Goal: Task Accomplishment & Management: Manage account settings

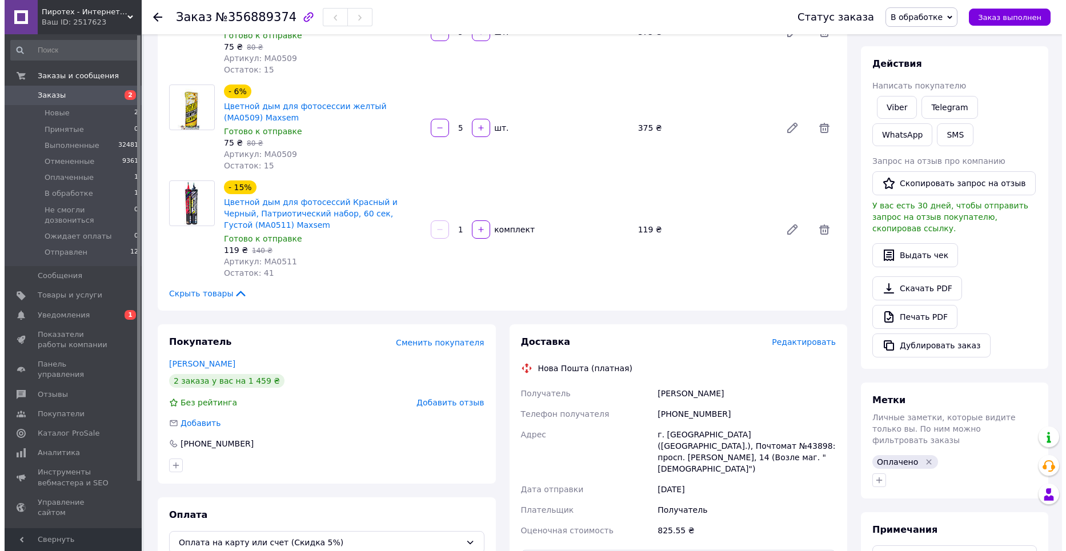
scroll to position [229, 0]
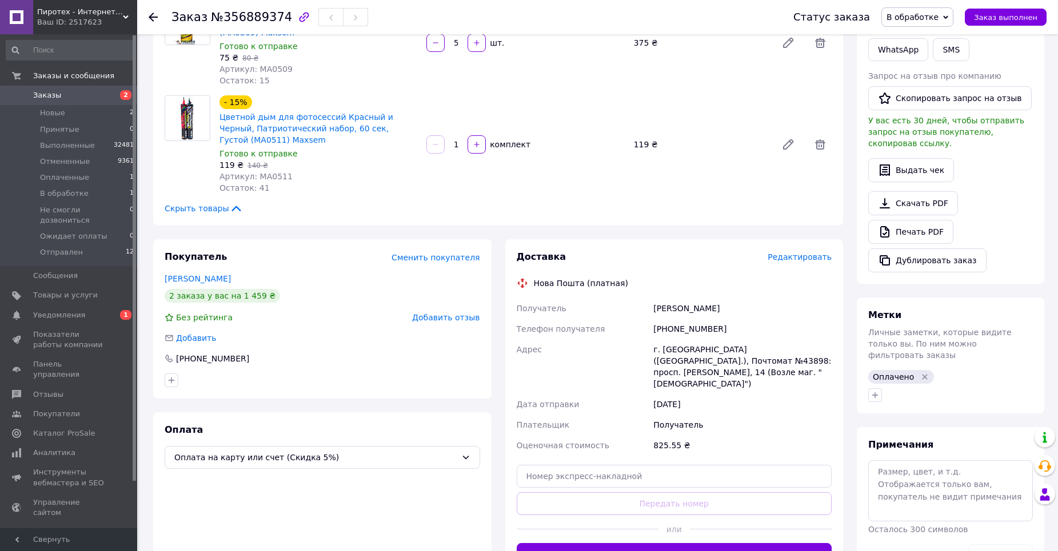
click at [799, 256] on span "Редактировать" at bounding box center [799, 257] width 64 height 9
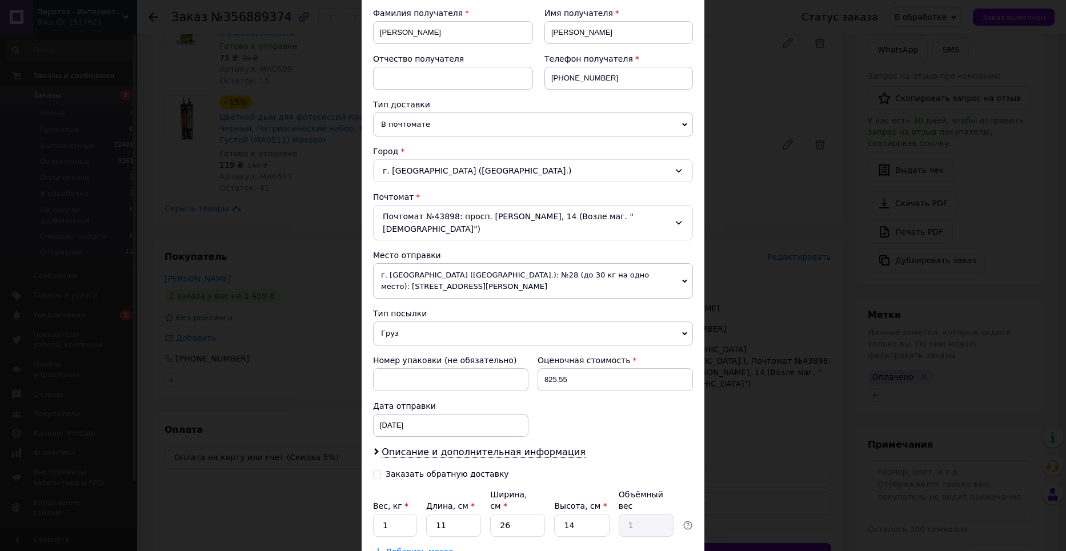
scroll to position [228, 0]
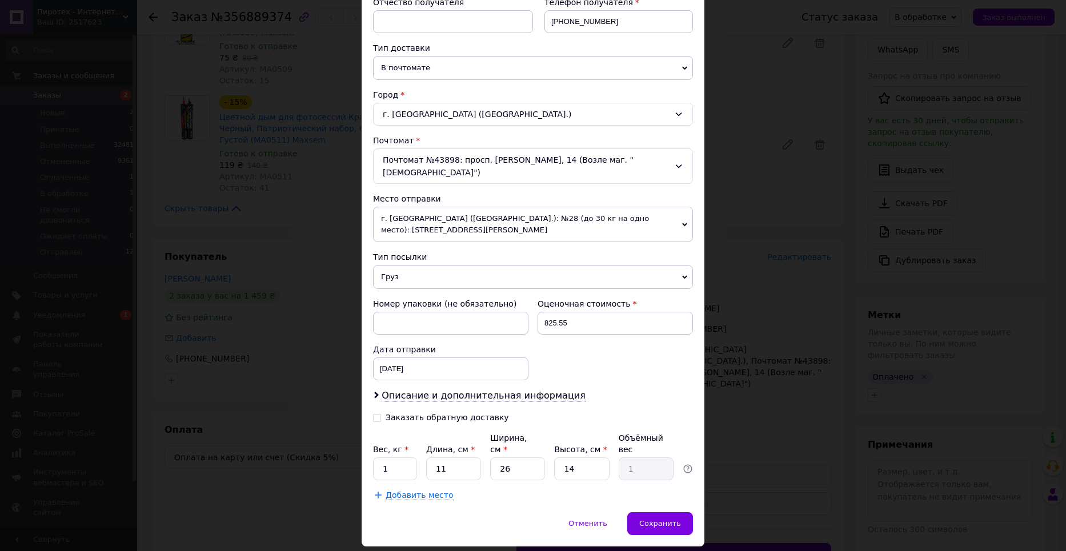
click at [470, 363] on div "Плательщик Получатель Отправитель Фамилия получателя [PERSON_NAME] Имя получате…" at bounding box center [533, 202] width 320 height 597
click at [445, 390] on span "Описание и дополнительная информация" at bounding box center [484, 395] width 204 height 11
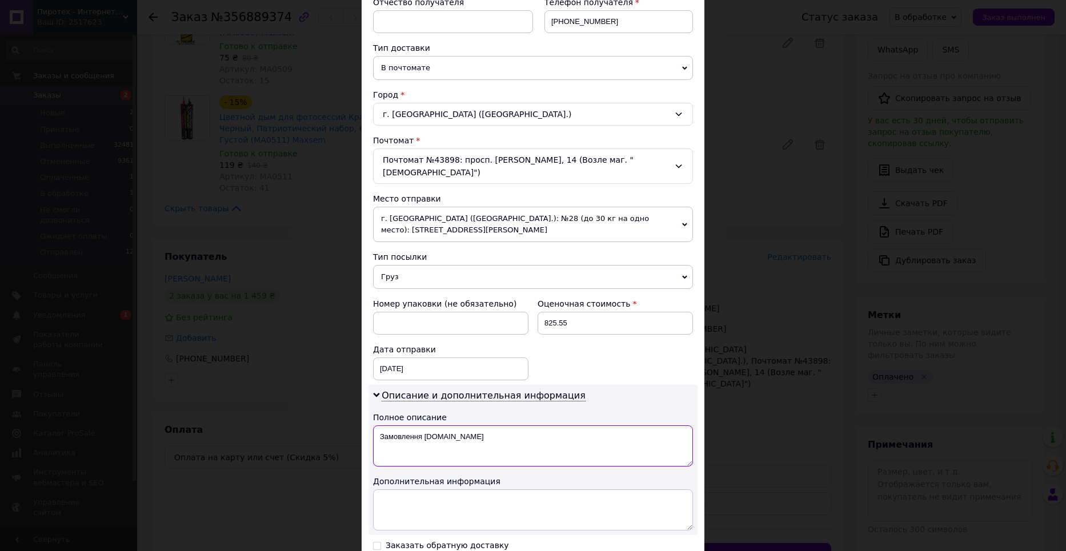
click at [429, 426] on textarea "Замовлення [DOMAIN_NAME]" at bounding box center [533, 446] width 320 height 41
paste textarea "осподарські товари"
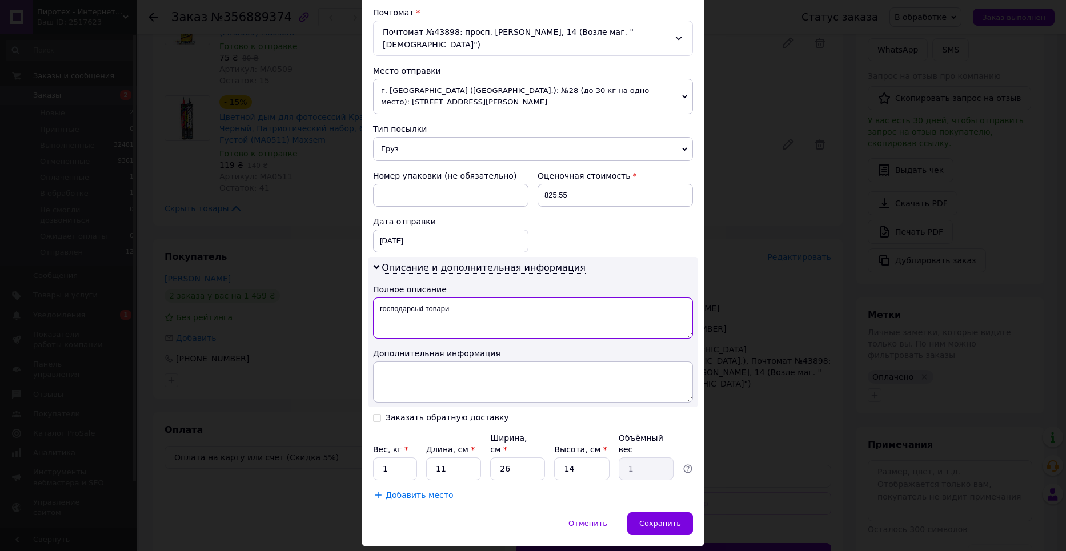
type textarea "господарські товари"
click at [397, 458] on input "1" at bounding box center [395, 469] width 44 height 23
type input "2"
click at [641, 513] on div "Сохранить" at bounding box center [660, 524] width 66 height 23
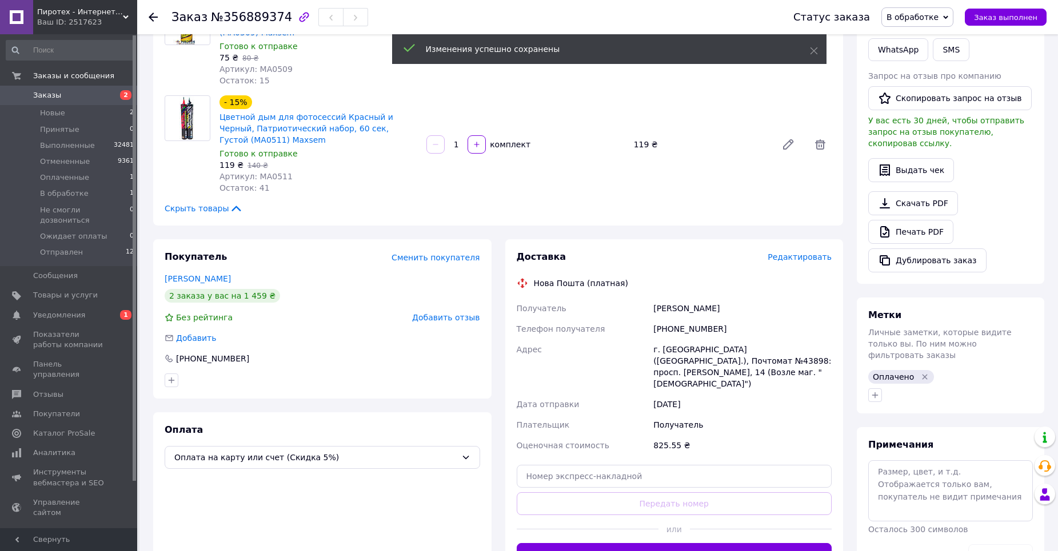
click at [803, 257] on span "Редактировать" at bounding box center [799, 257] width 64 height 9
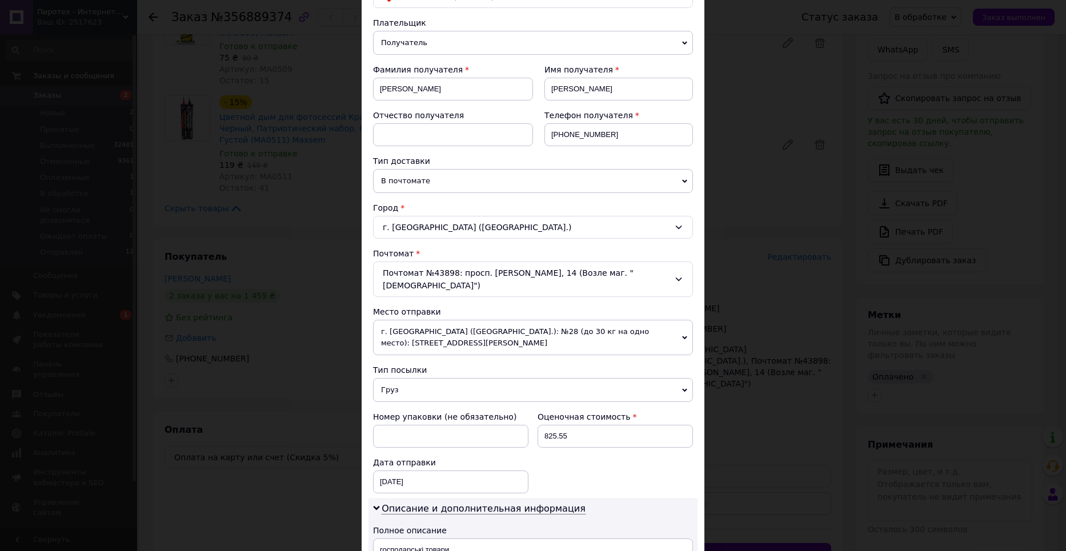
scroll to position [286, 0]
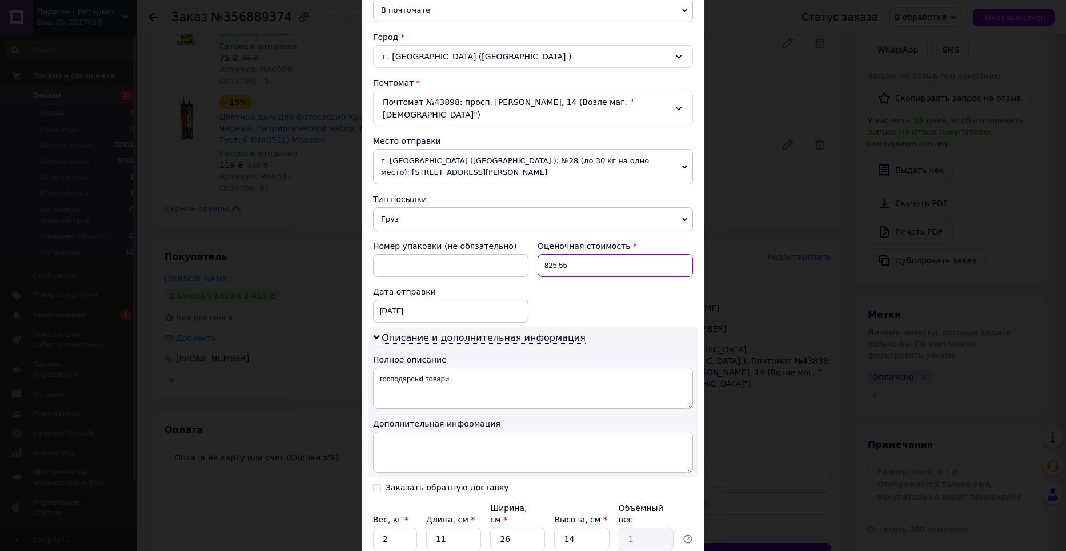
click at [598, 254] on input "825.55" at bounding box center [615, 265] width 155 height 23
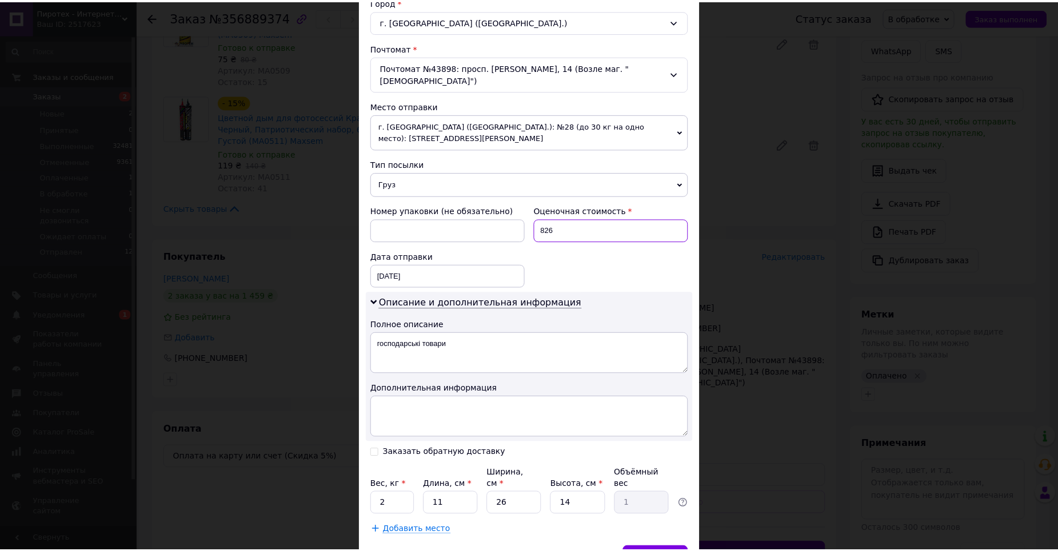
scroll to position [356, 0]
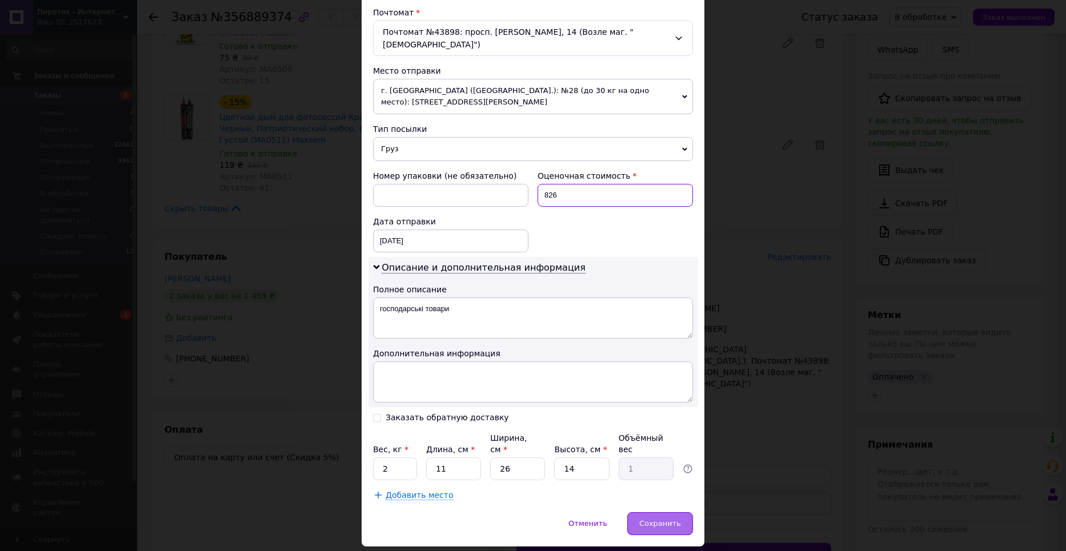
type input "826"
click at [659, 519] on span "Сохранить" at bounding box center [660, 523] width 42 height 9
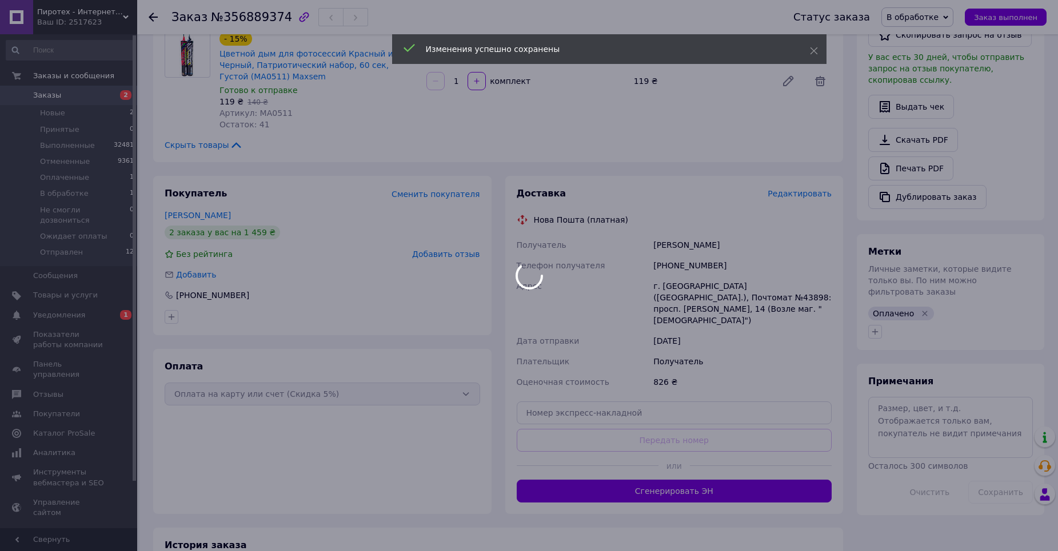
scroll to position [343, 0]
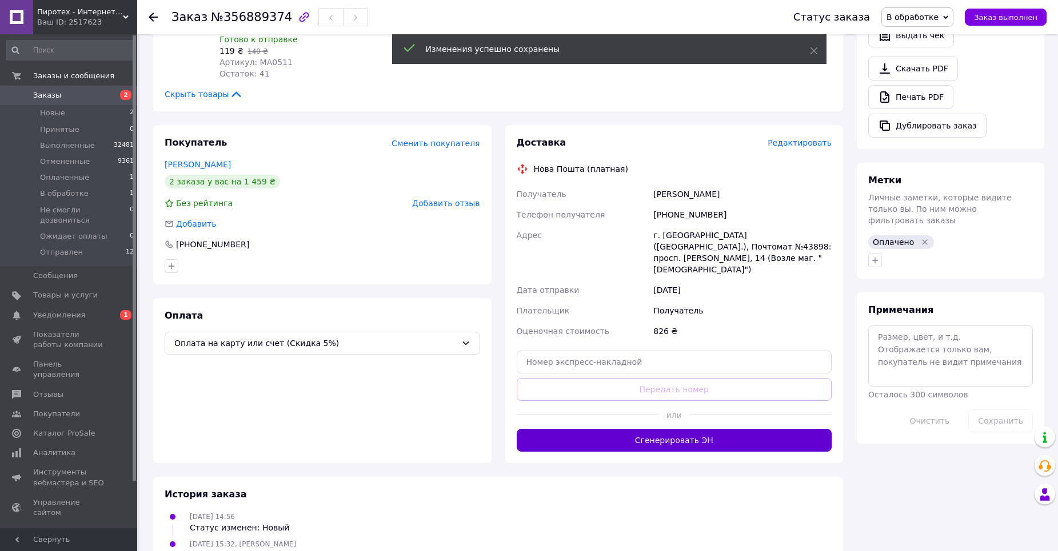
click at [671, 429] on button "Сгенерировать ЭН" at bounding box center [674, 440] width 315 height 23
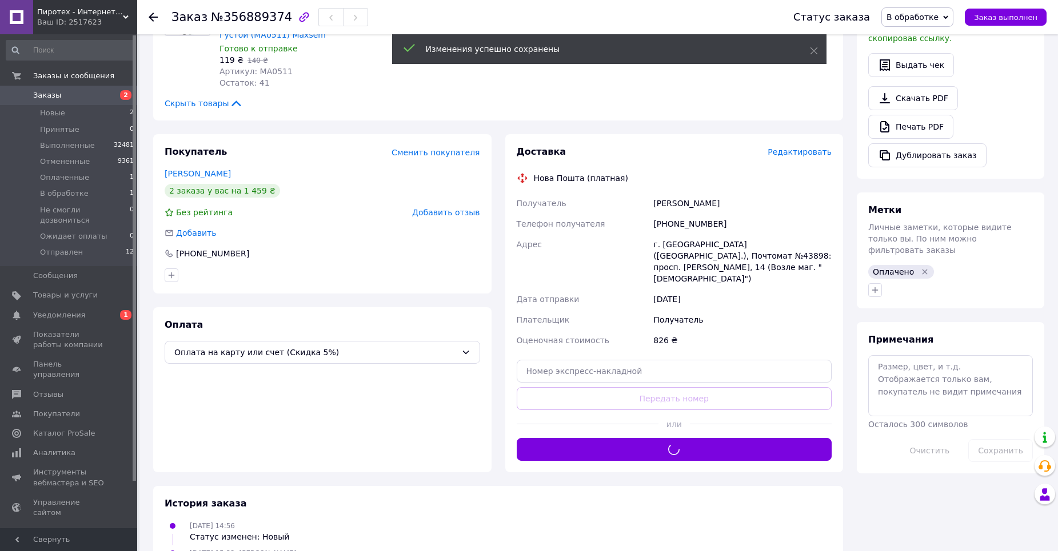
scroll to position [229, 0]
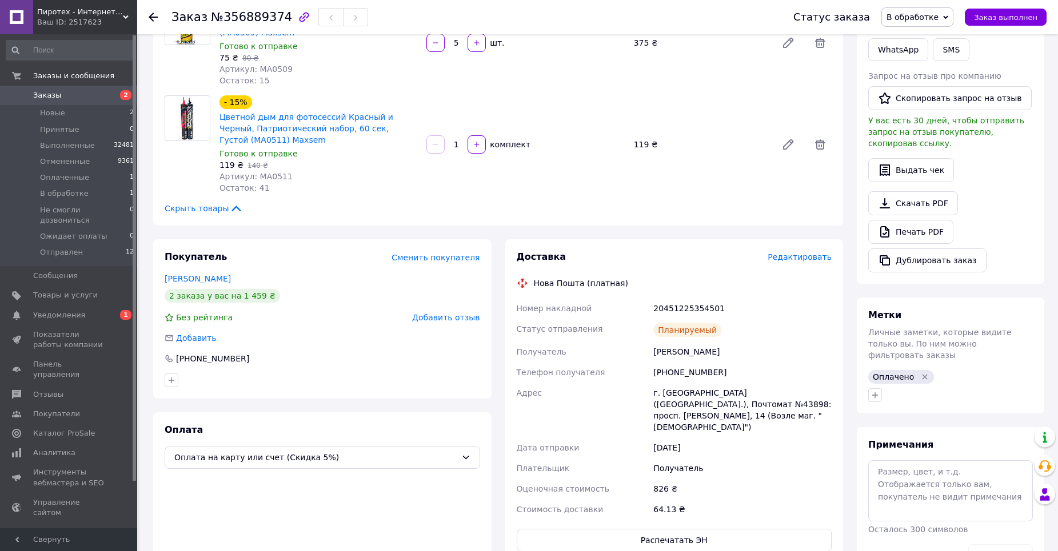
click at [938, 20] on span "В обработке" at bounding box center [912, 17] width 52 height 9
click at [941, 132] on li "Отправлен" at bounding box center [933, 130] width 103 height 17
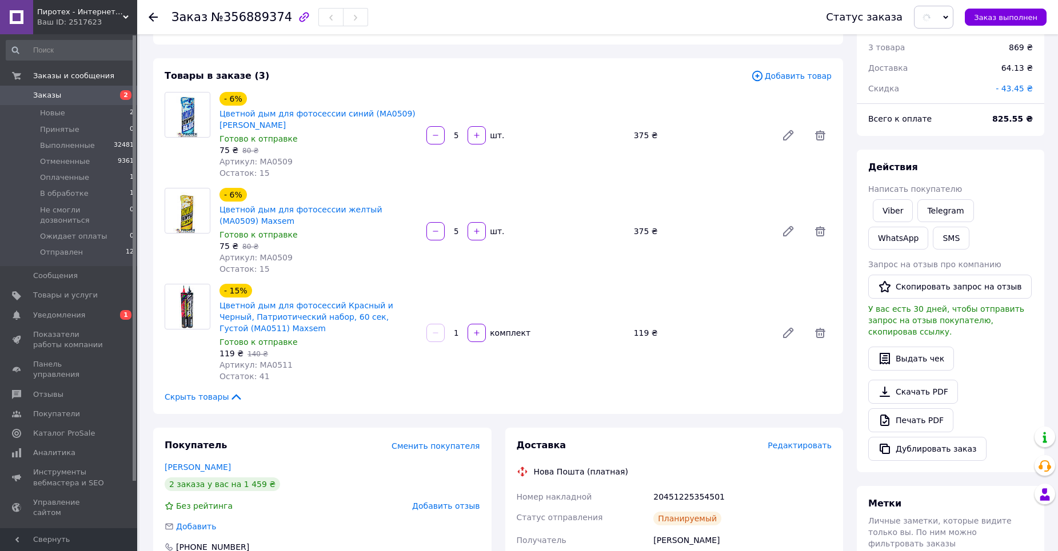
scroll to position [0, 0]
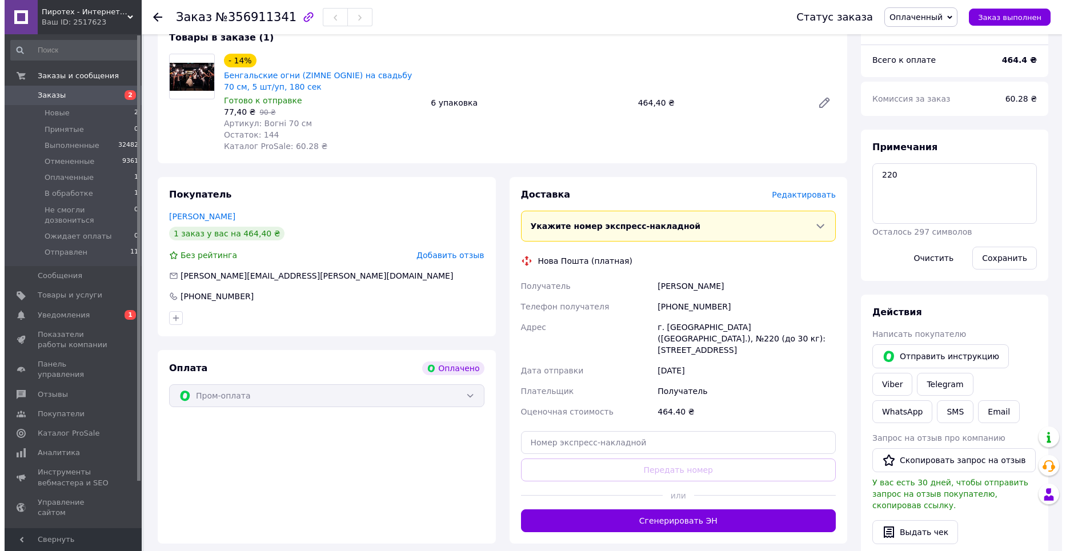
scroll to position [114, 0]
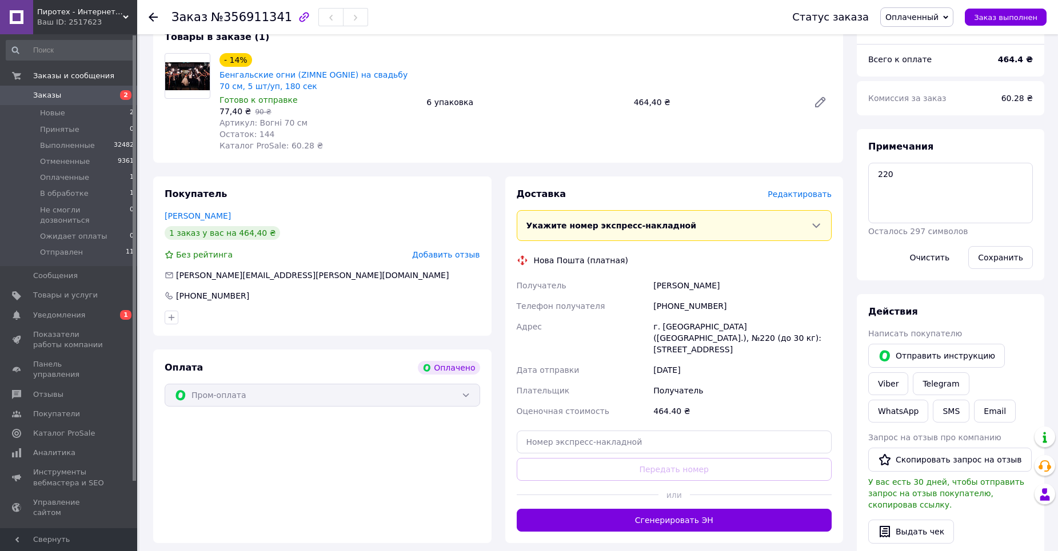
click at [807, 194] on span "Редактировать" at bounding box center [799, 194] width 64 height 9
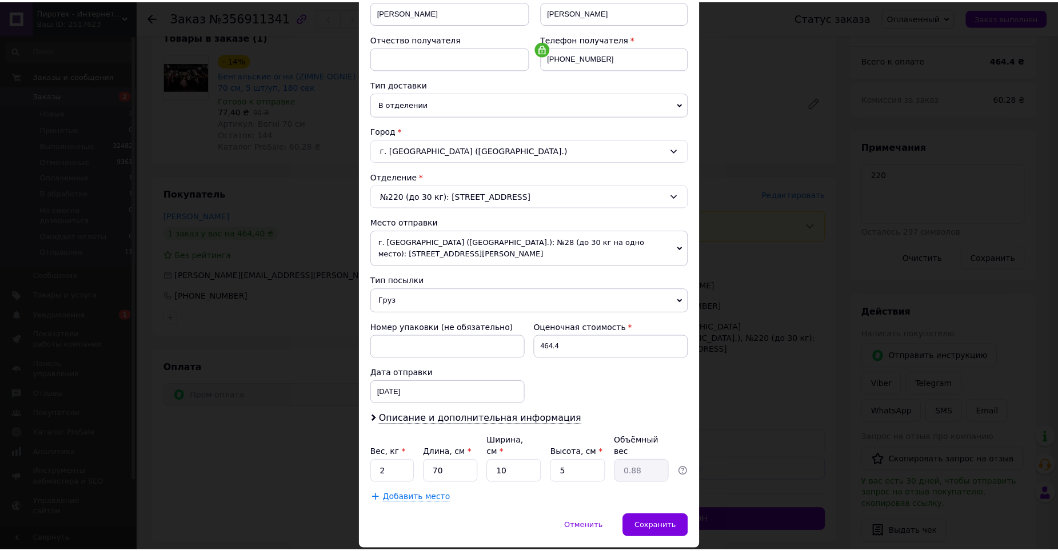
scroll to position [207, 0]
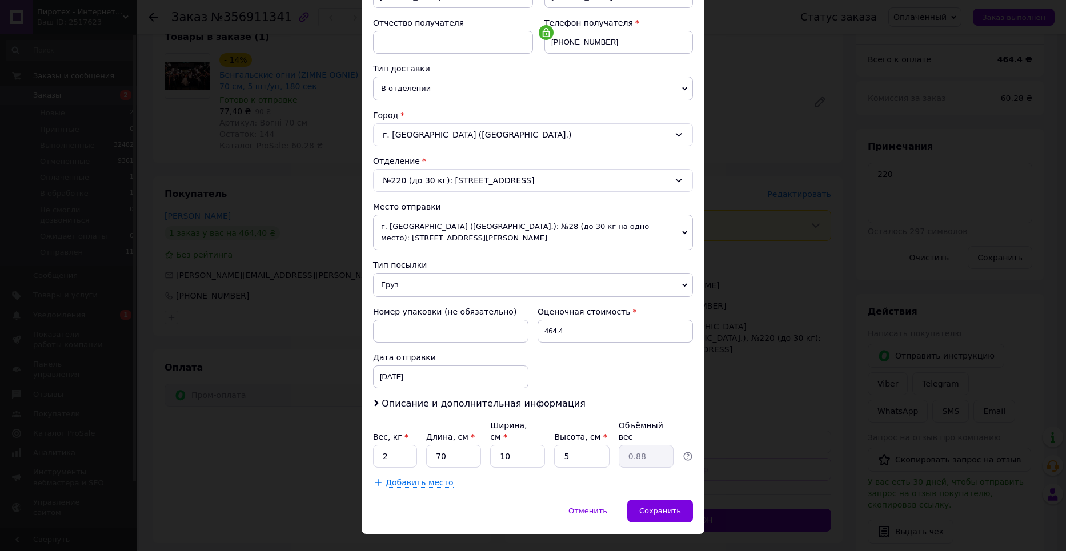
click at [757, 407] on div "× Редактирование доставки Способ доставки Нова Пошта (платная) Плательщик Получ…" at bounding box center [533, 275] width 1066 height 551
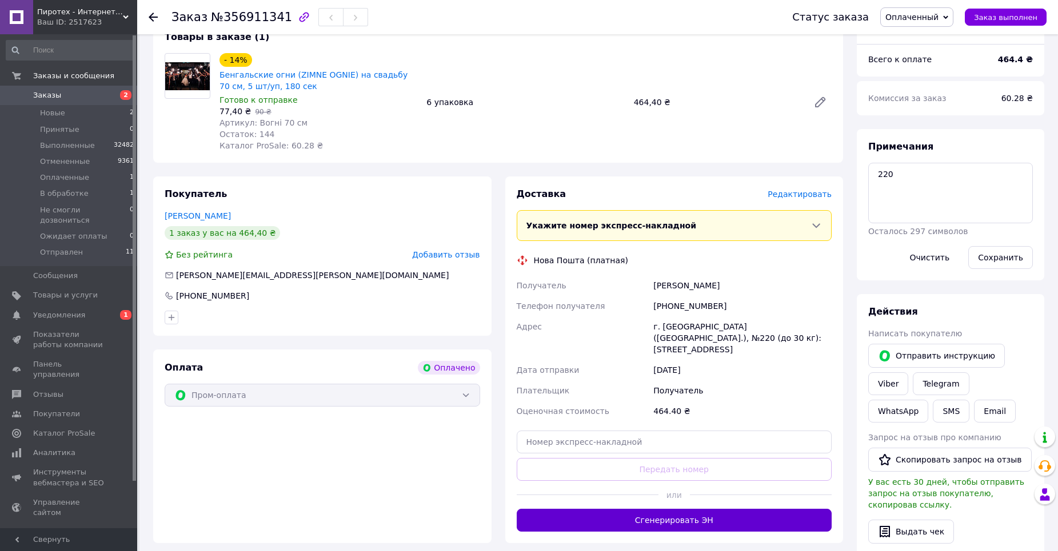
click at [707, 509] on button "Сгенерировать ЭН" at bounding box center [674, 520] width 315 height 23
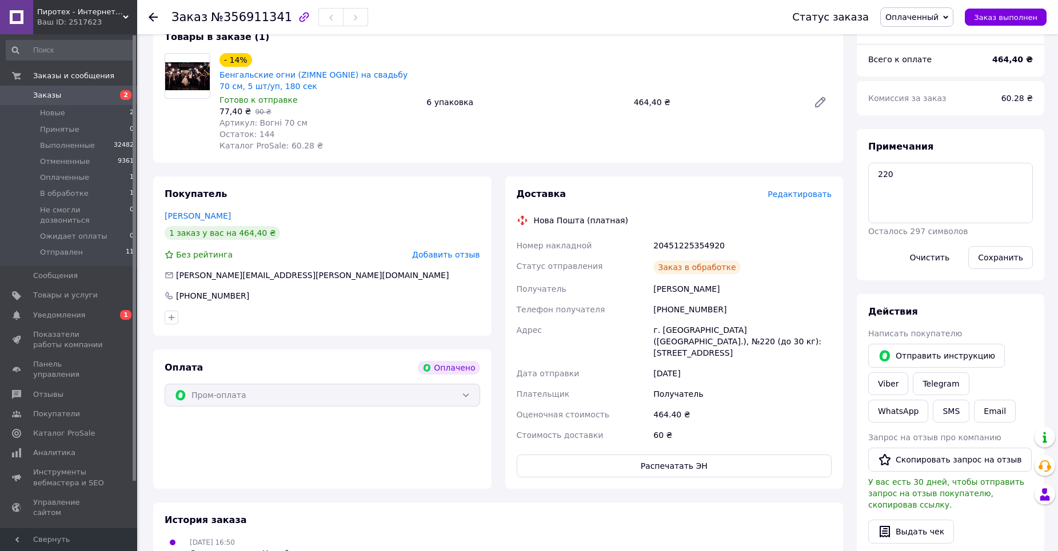
click at [909, 18] on span "Оплаченный" at bounding box center [911, 17] width 53 height 9
click at [912, 130] on li "Отправлен" at bounding box center [932, 130] width 103 height 17
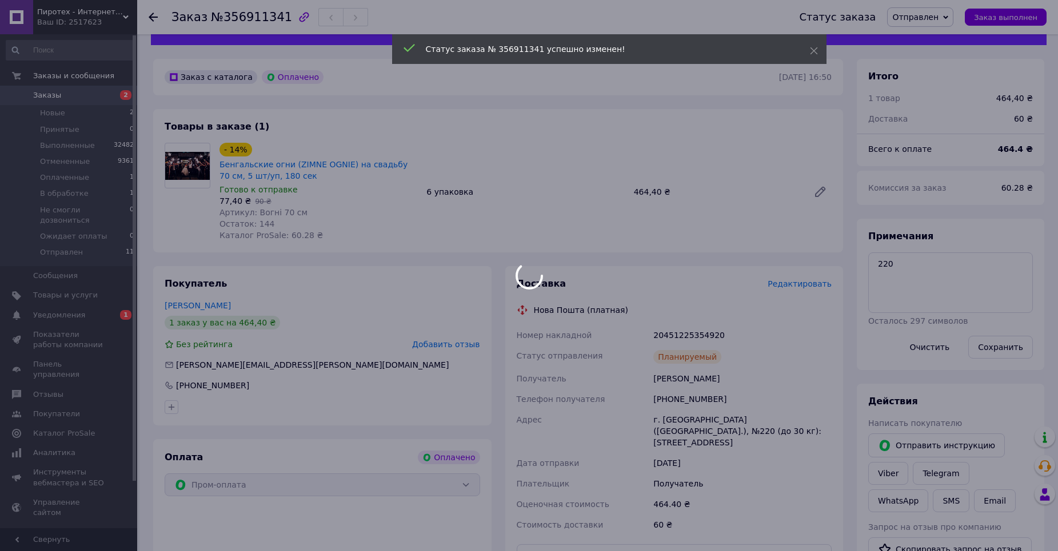
scroll to position [0, 0]
